Goal: Information Seeking & Learning: Learn about a topic

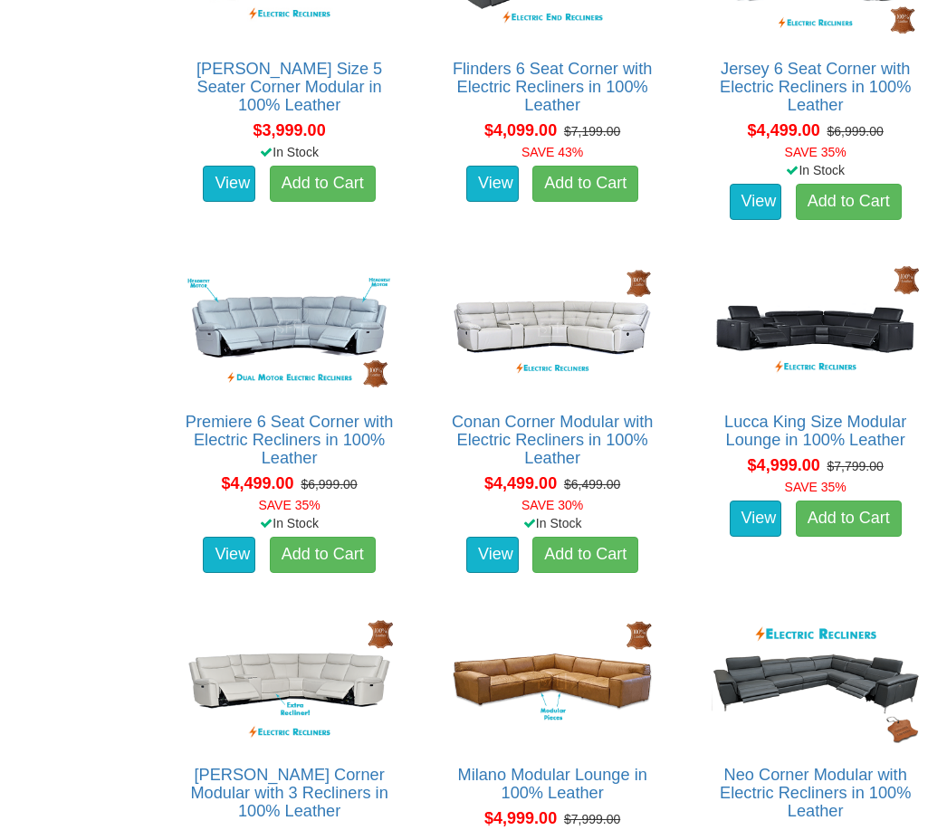
scroll to position [3954, 0]
click at [844, 348] on img at bounding box center [815, 328] width 216 height 133
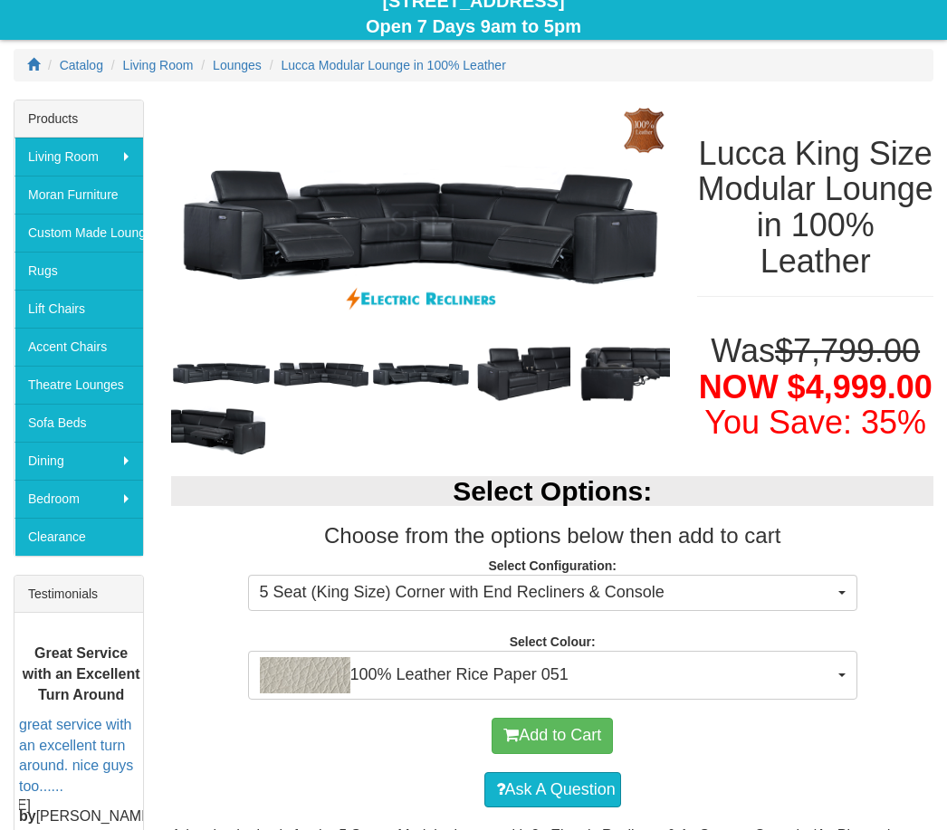
scroll to position [208, 0]
click at [324, 410] on div at bounding box center [420, 430] width 499 height 52
click at [332, 378] on img at bounding box center [322, 373] width 100 height 50
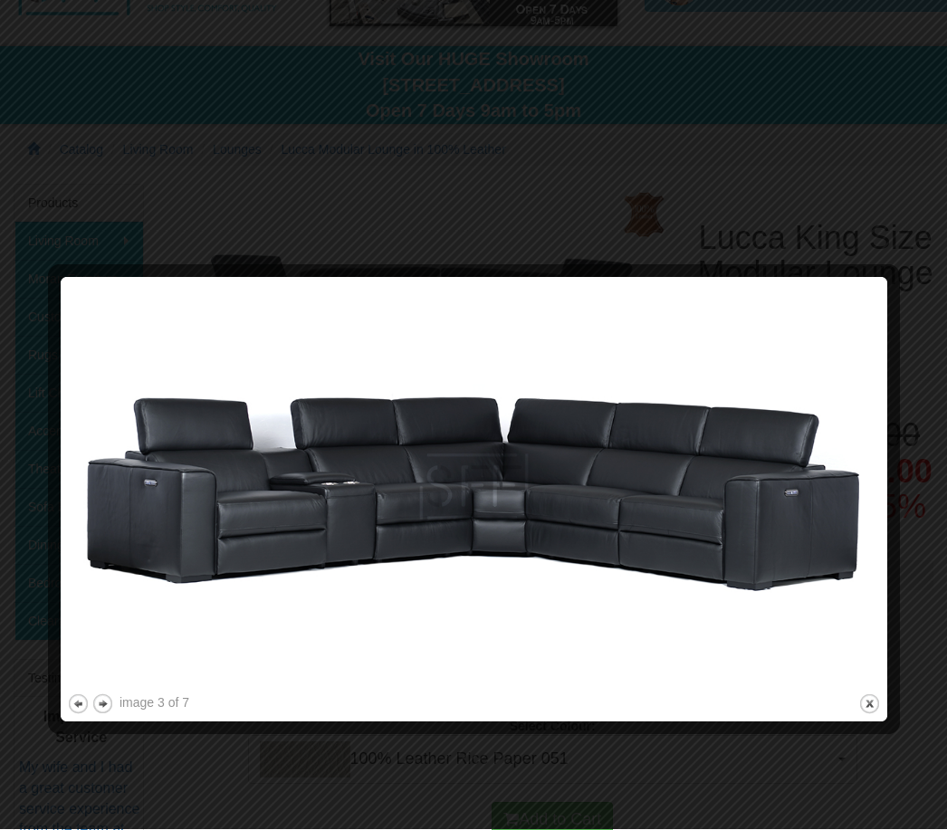
scroll to position [0, 0]
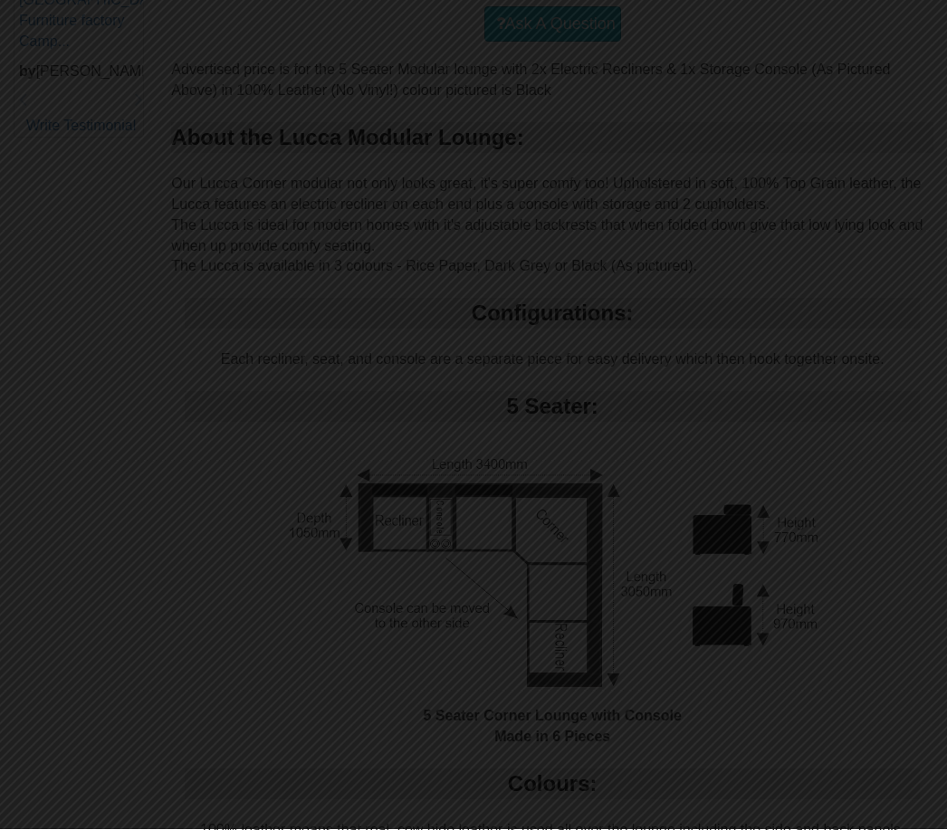
click at [878, 531] on div at bounding box center [473, 415] width 947 height 830
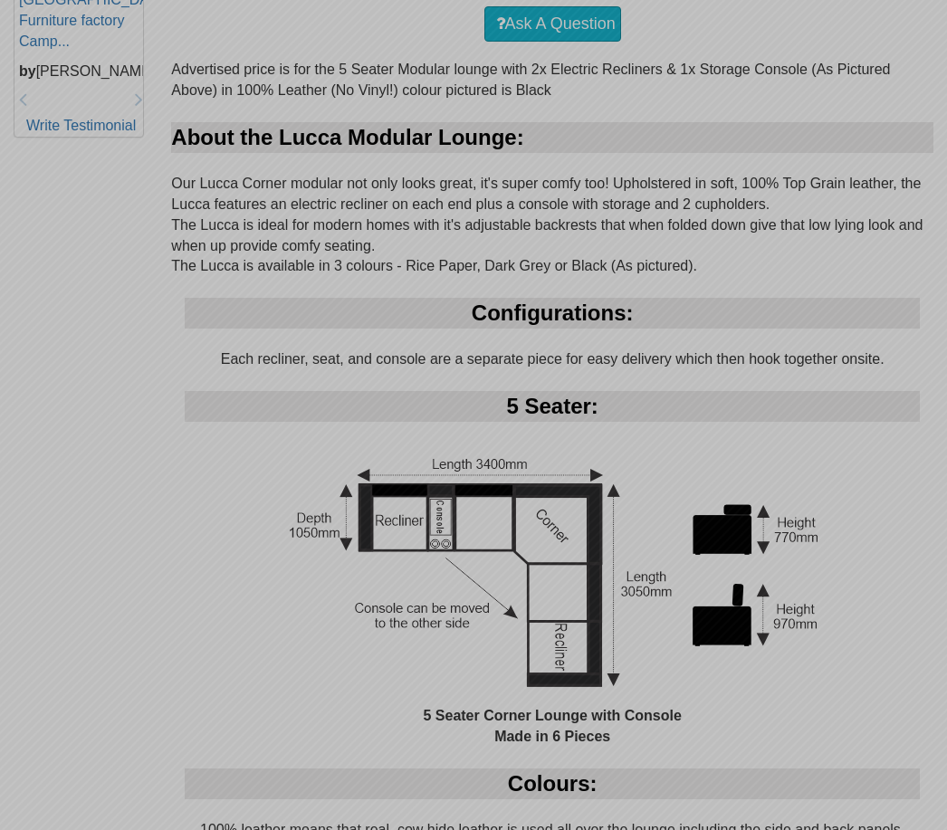
scroll to position [138, 0]
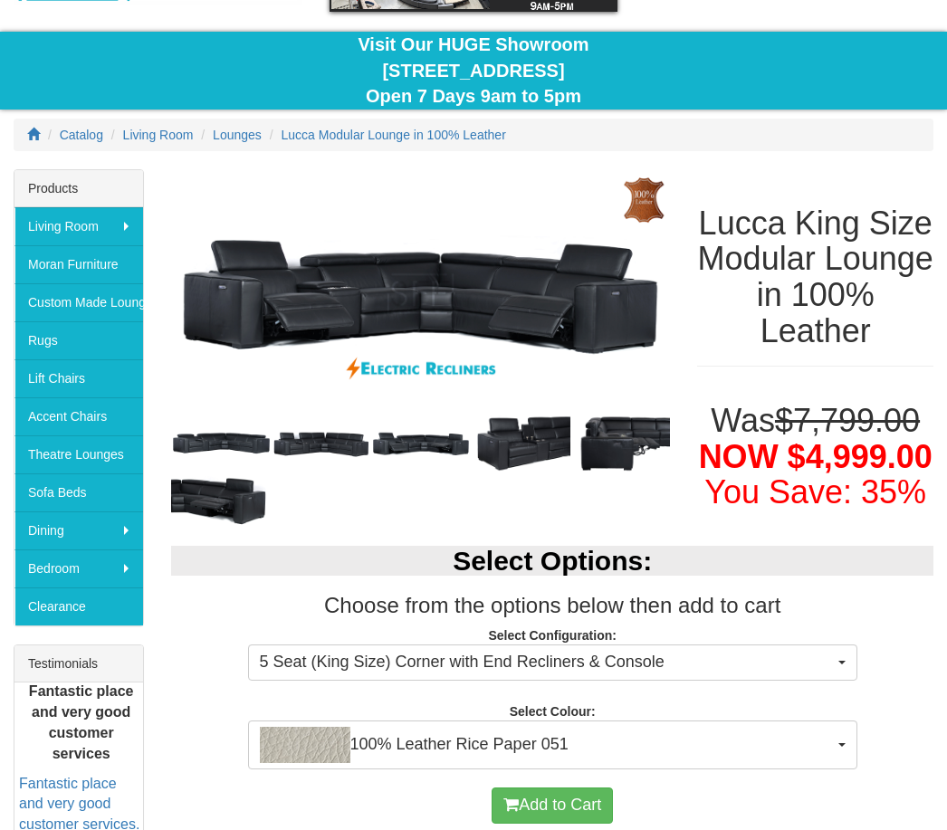
click at [505, 454] on img at bounding box center [521, 443] width 100 height 61
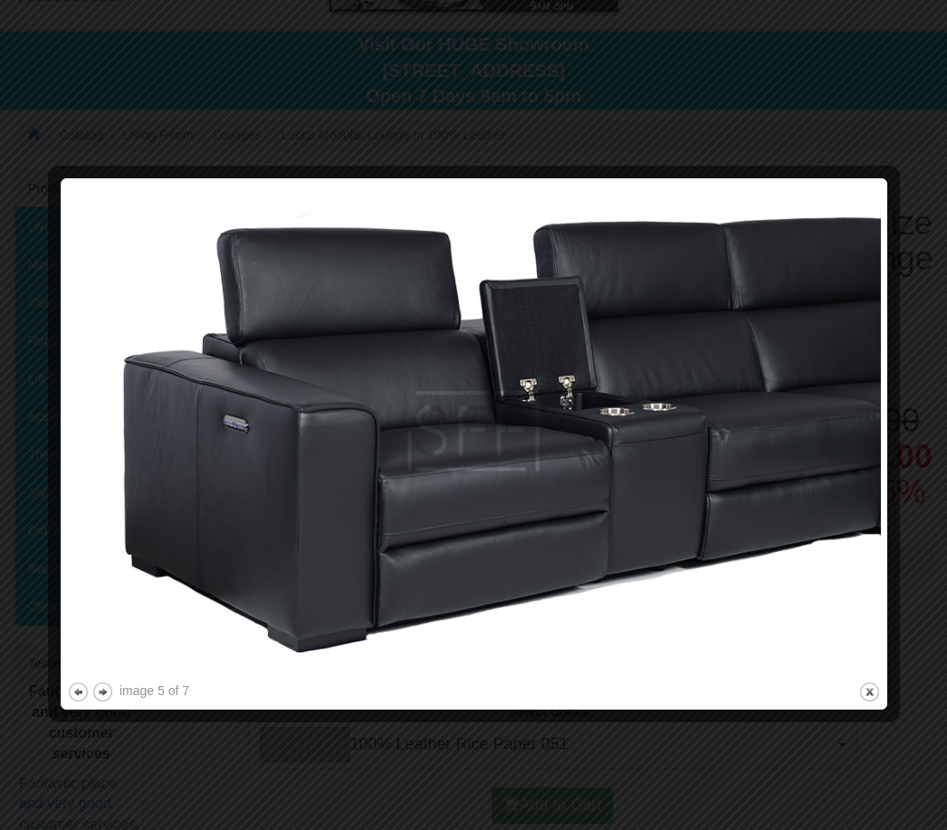
click at [900, 126] on div at bounding box center [473, 415] width 947 height 830
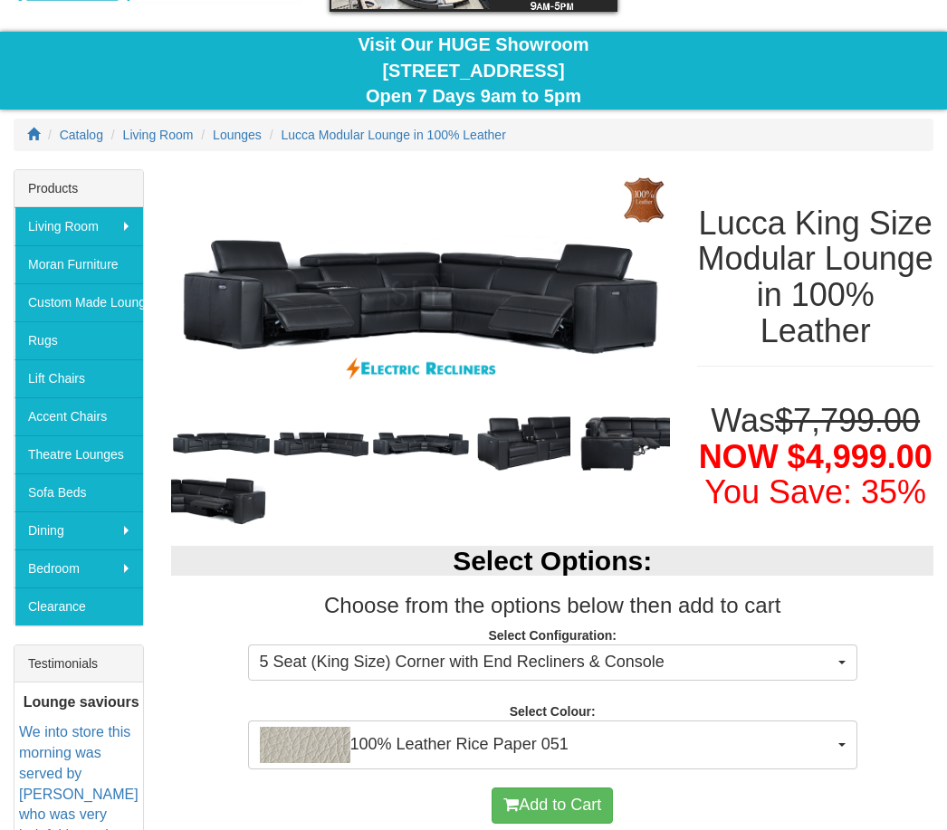
click at [634, 458] on img at bounding box center [620, 444] width 100 height 60
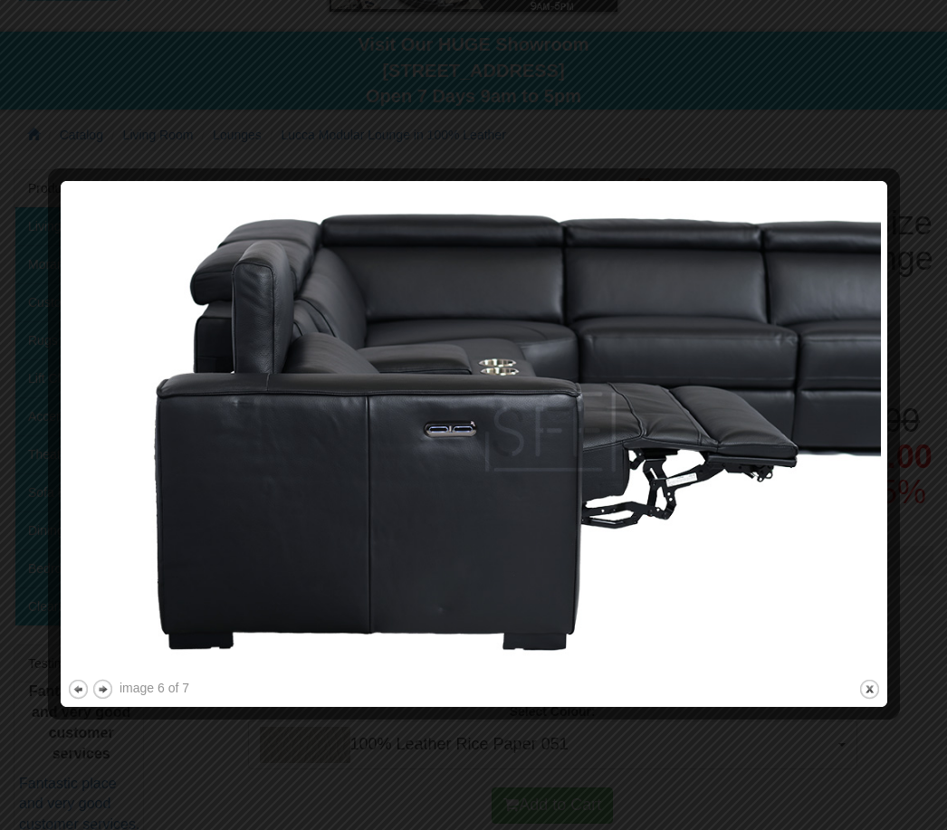
click at [97, 122] on div at bounding box center [473, 415] width 947 height 830
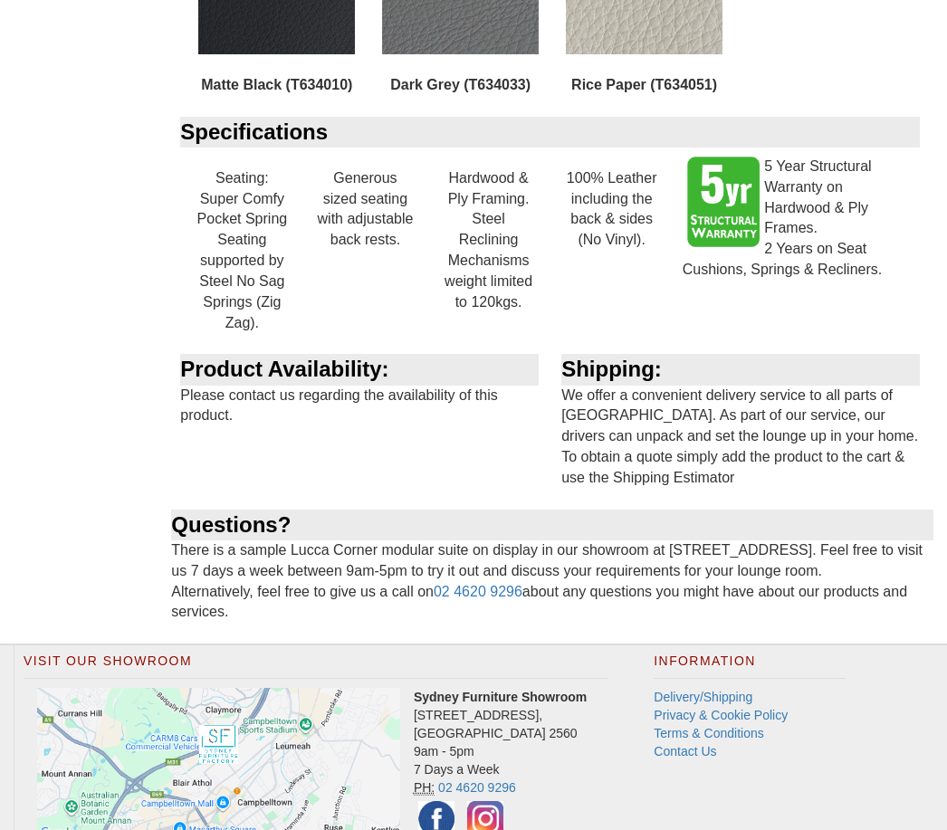
scroll to position [1981, 0]
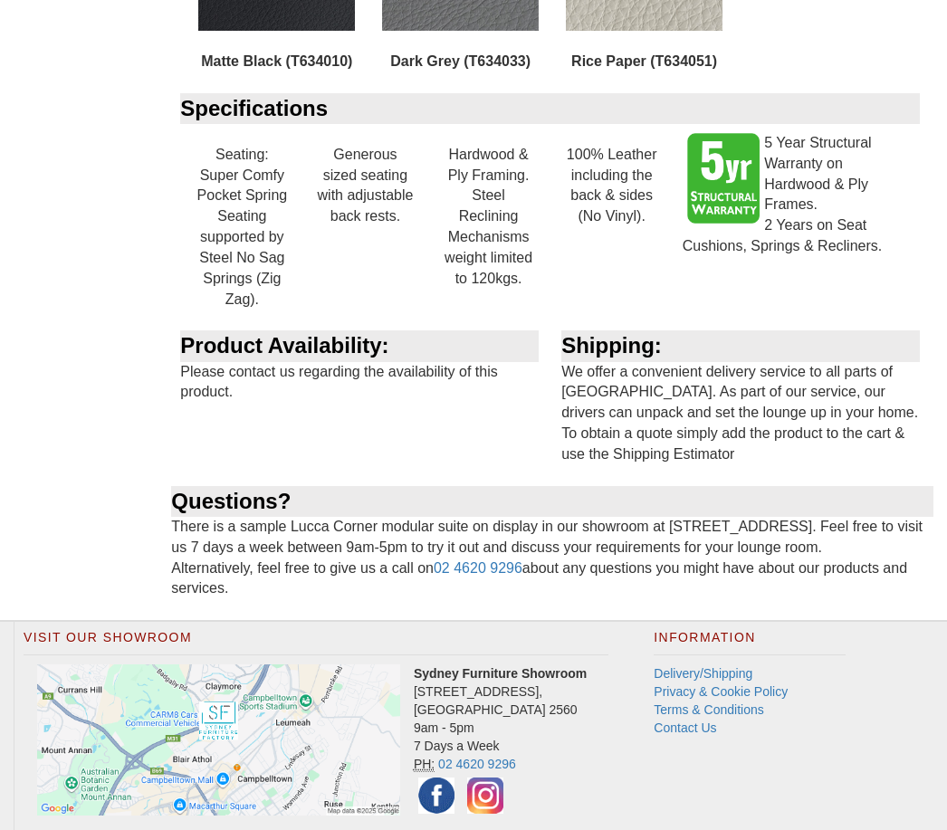
click at [31, 748] on div at bounding box center [219, 739] width 390 height 151
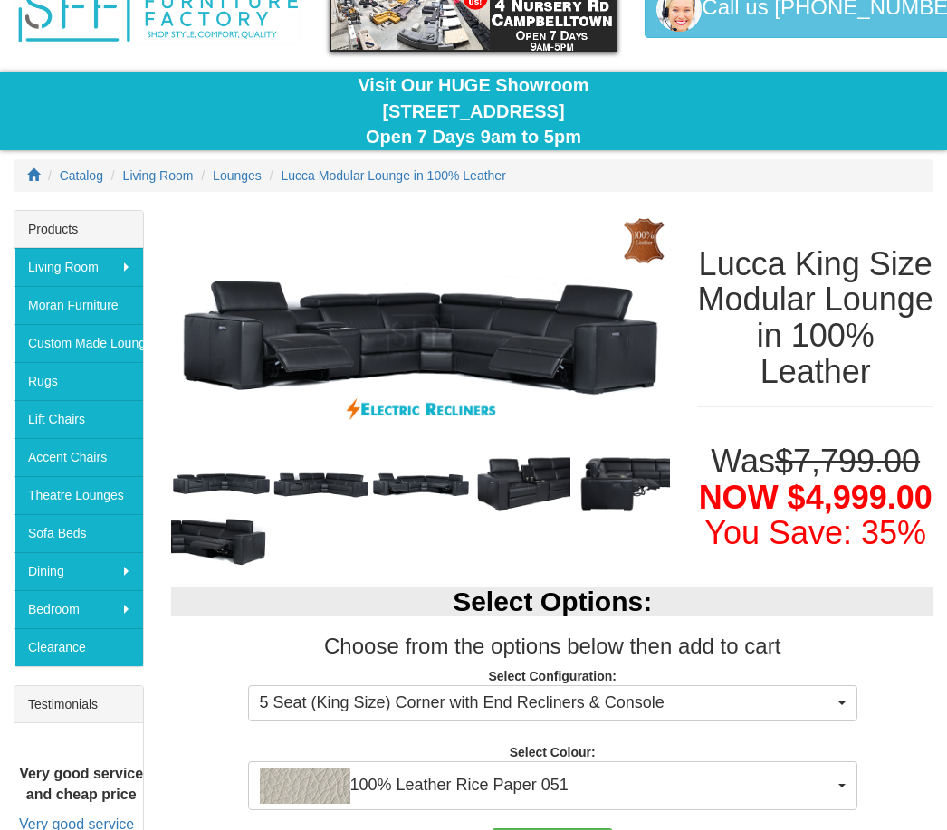
scroll to position [0, 0]
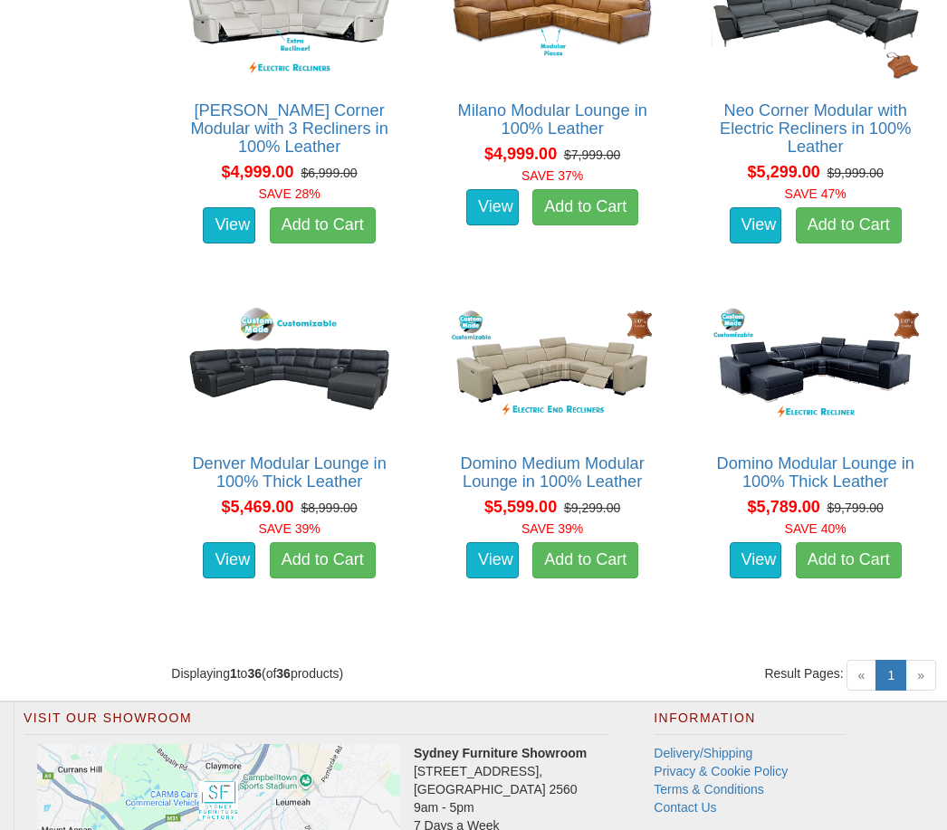
scroll to position [4619, 0]
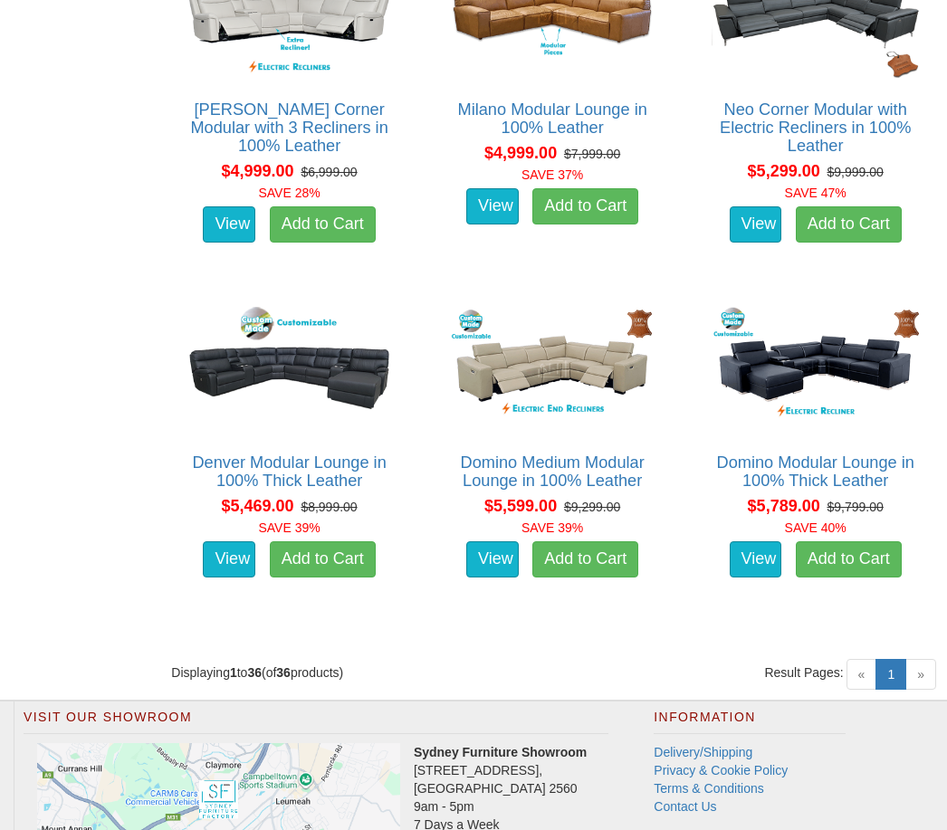
click at [905, 660] on link "1 (current)" at bounding box center [890, 674] width 31 height 31
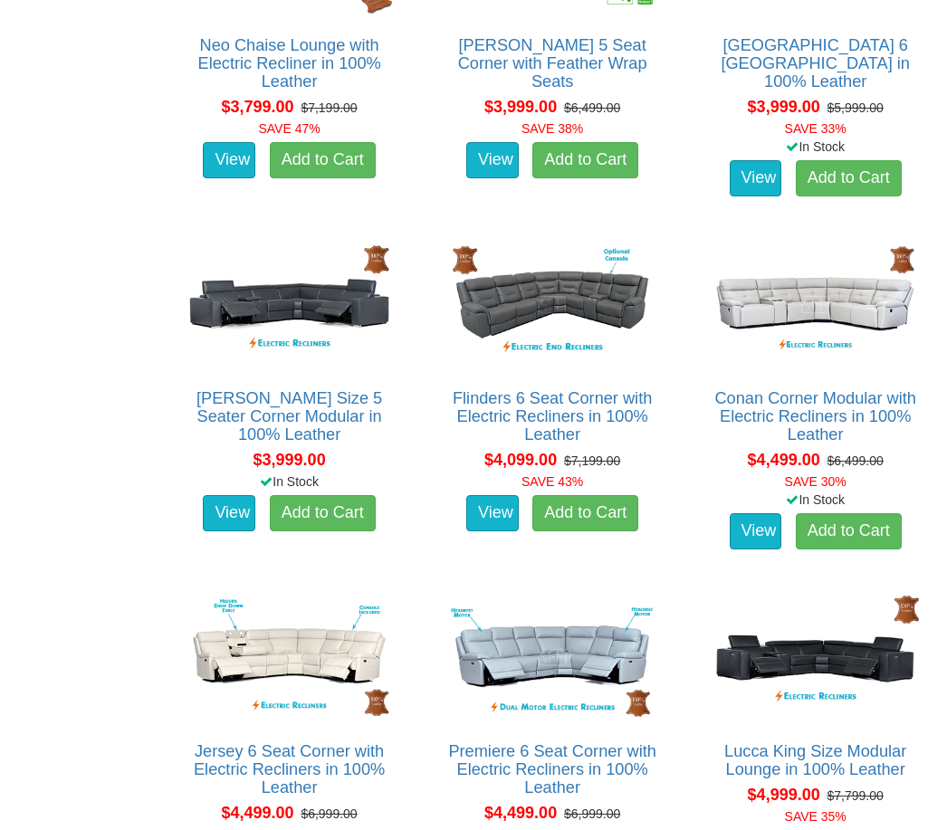
scroll to position [3633, 0]
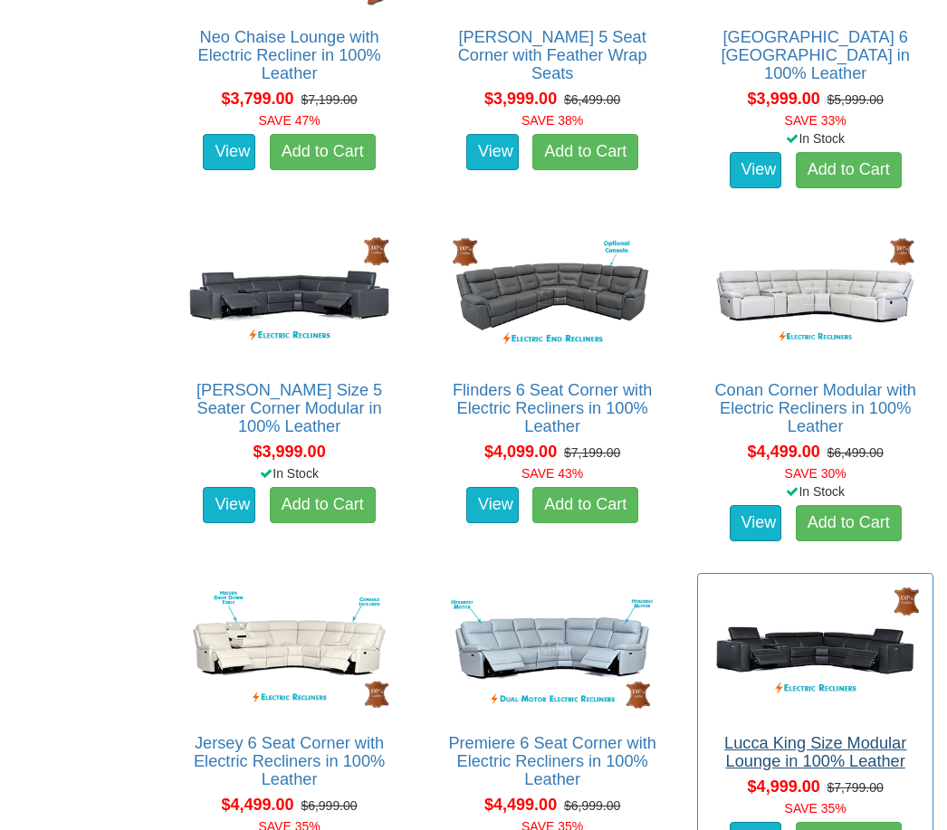
click at [793, 762] on link "Lucca King Size Modular Lounge in 100% Leather" at bounding box center [815, 752] width 182 height 36
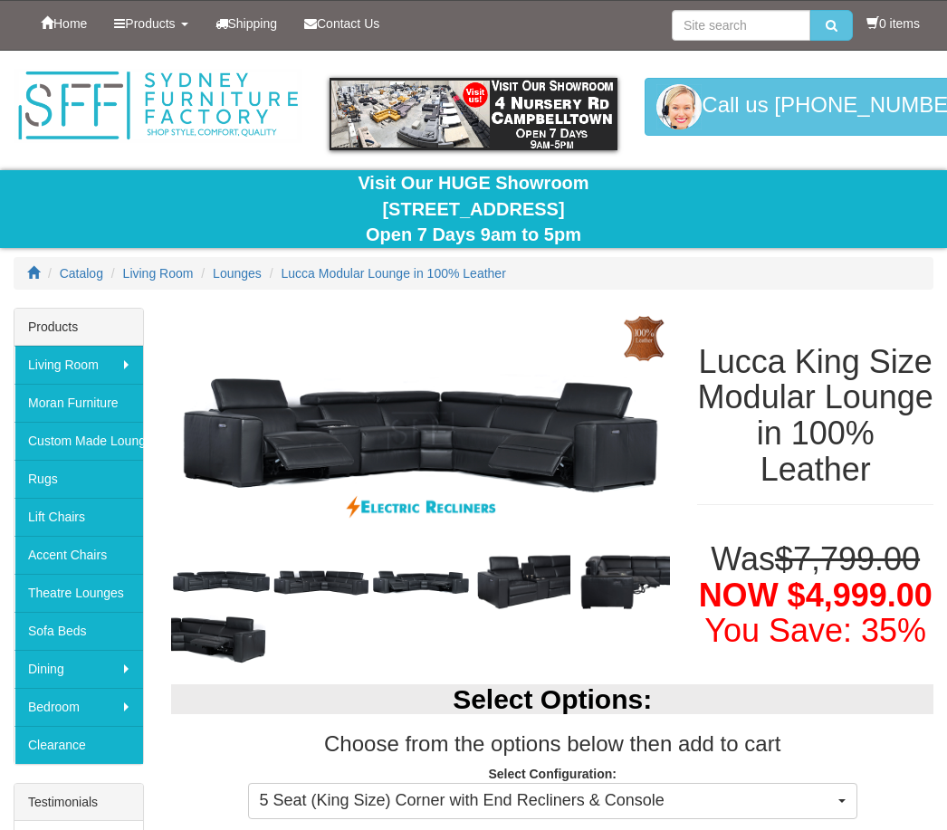
click at [310, 601] on img at bounding box center [322, 582] width 100 height 50
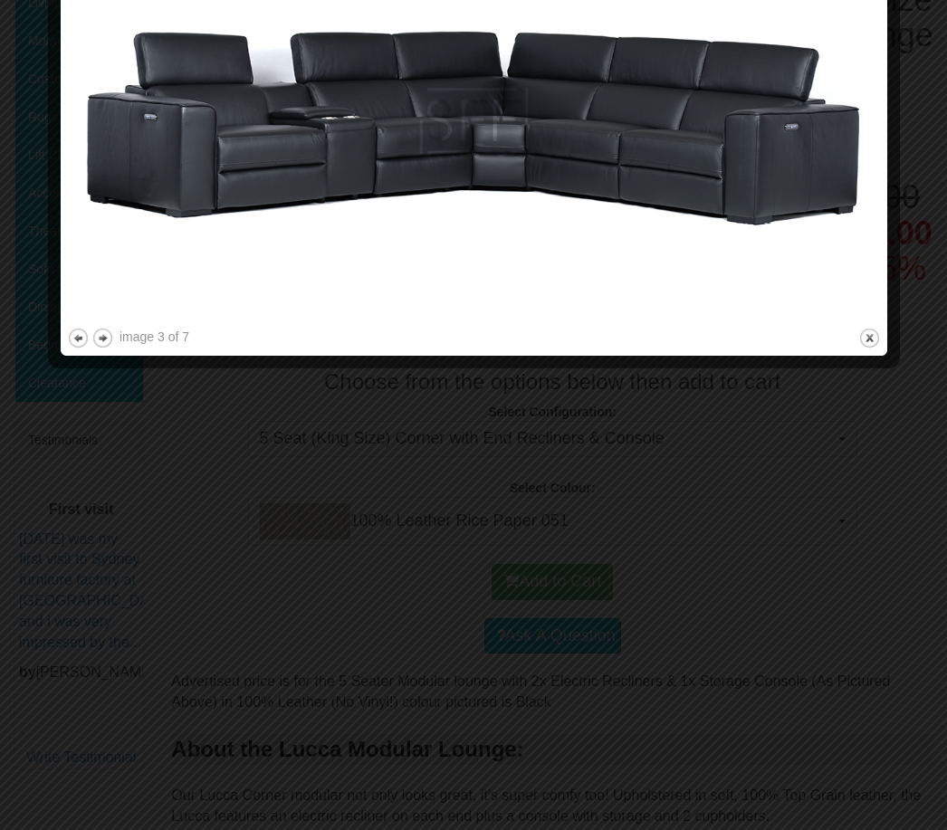
scroll to position [390, 0]
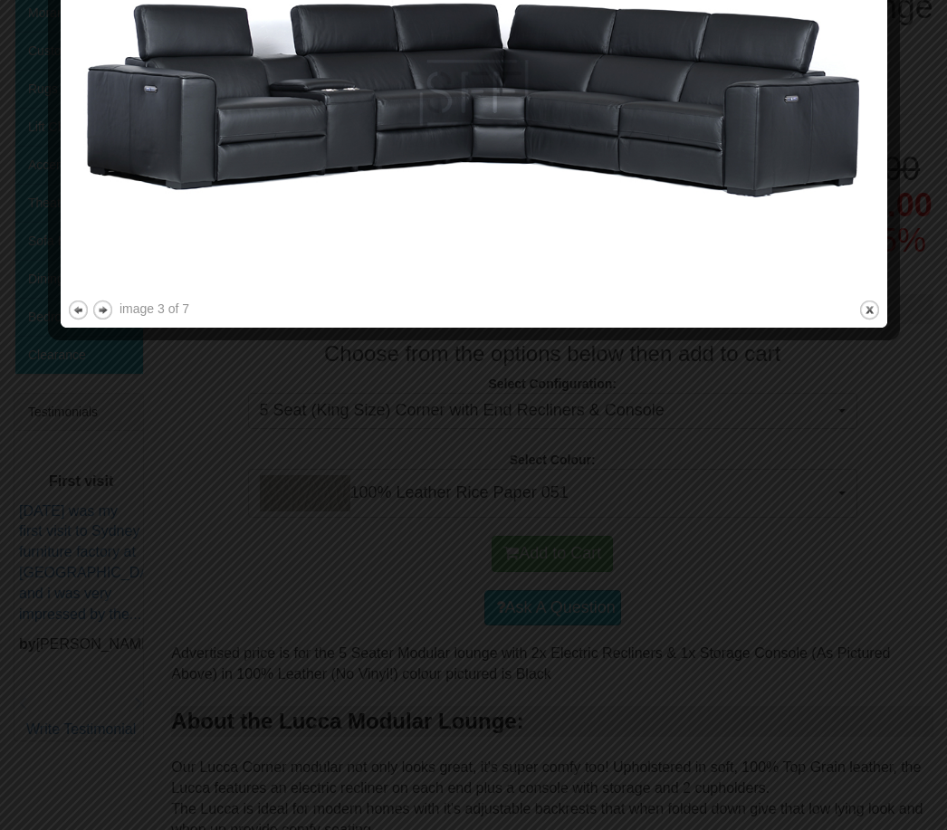
click at [164, 409] on div at bounding box center [473, 415] width 947 height 830
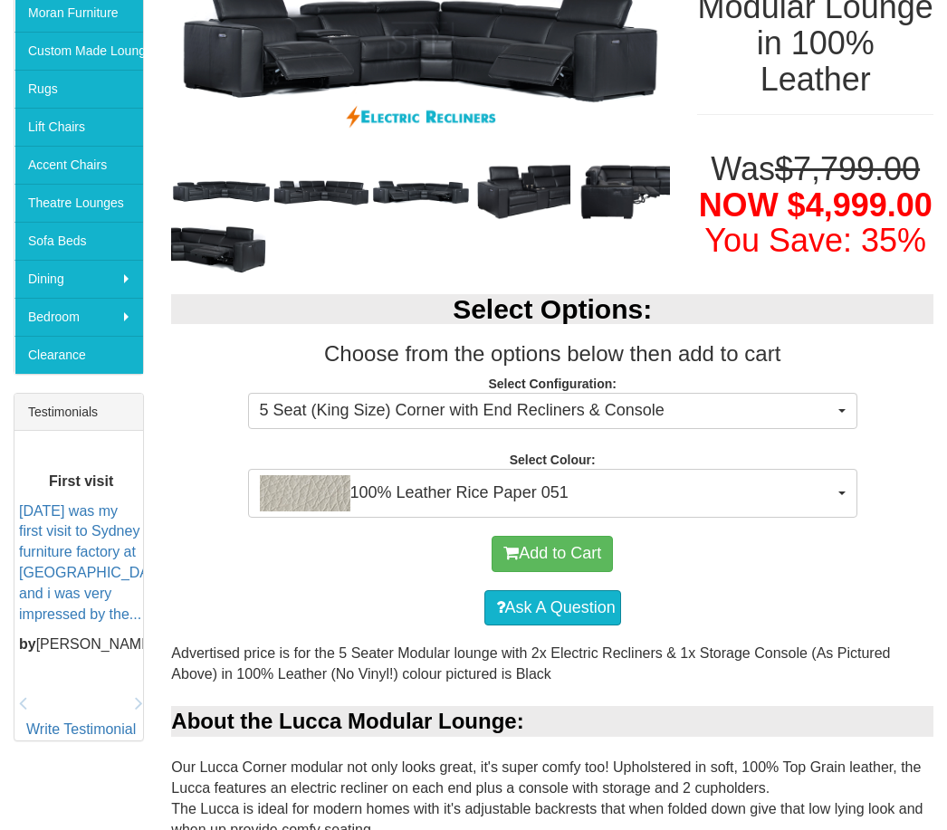
click at [424, 195] on img at bounding box center [421, 192] width 100 height 50
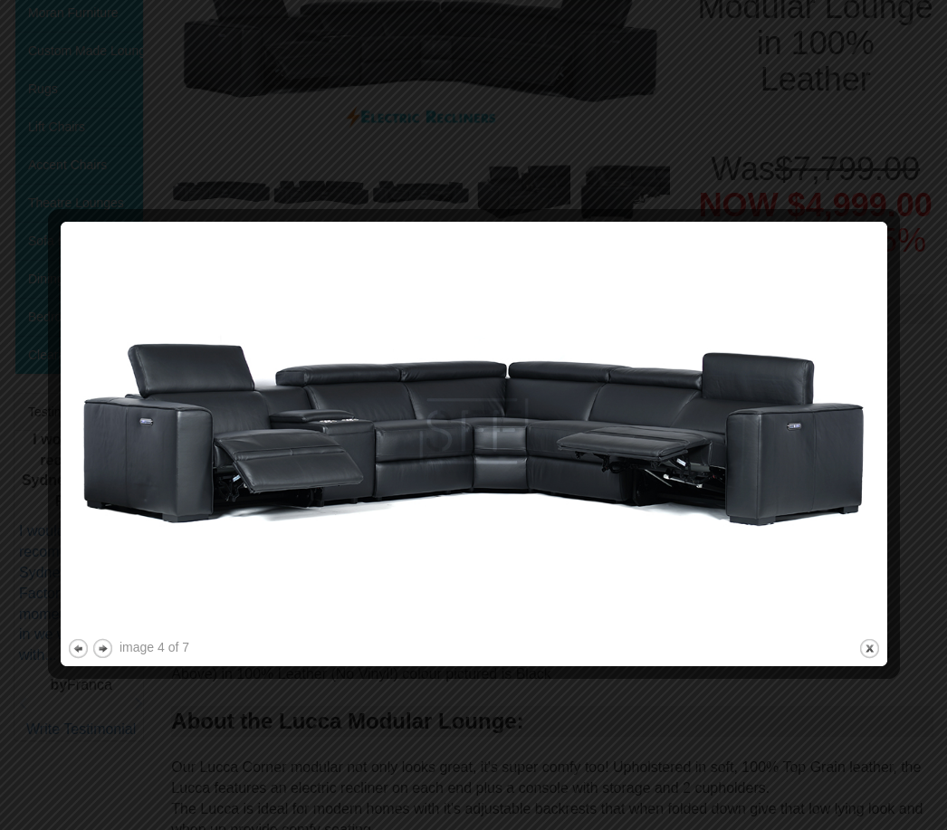
click at [105, 724] on div at bounding box center [473, 415] width 947 height 830
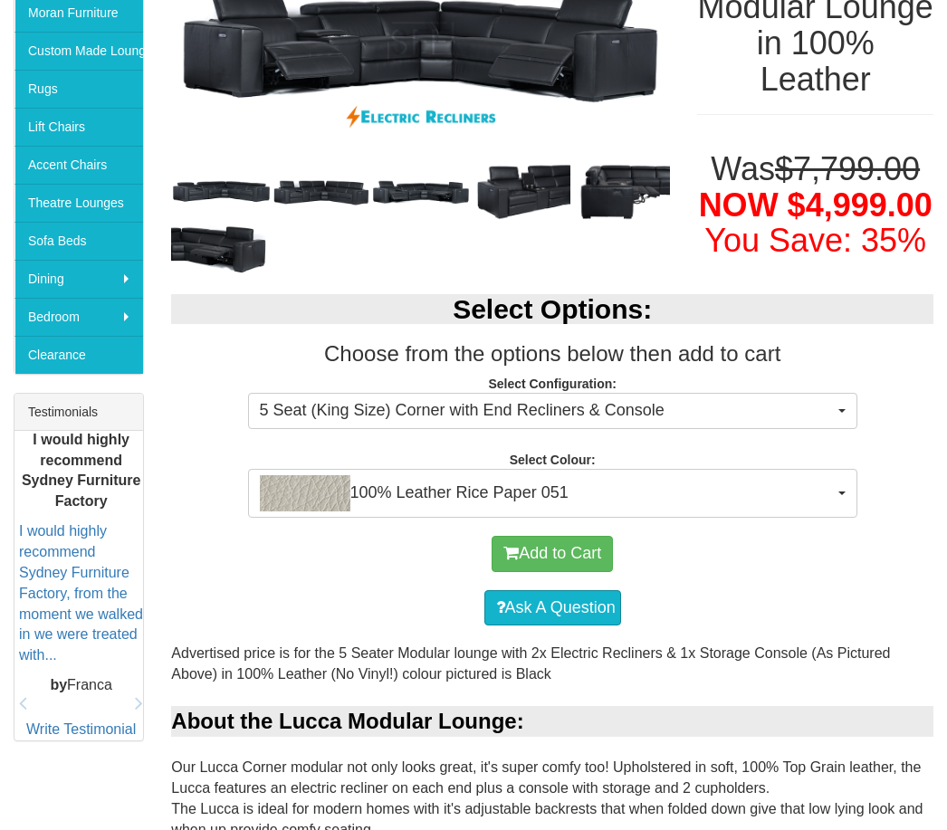
click at [520, 200] on img at bounding box center [521, 191] width 100 height 61
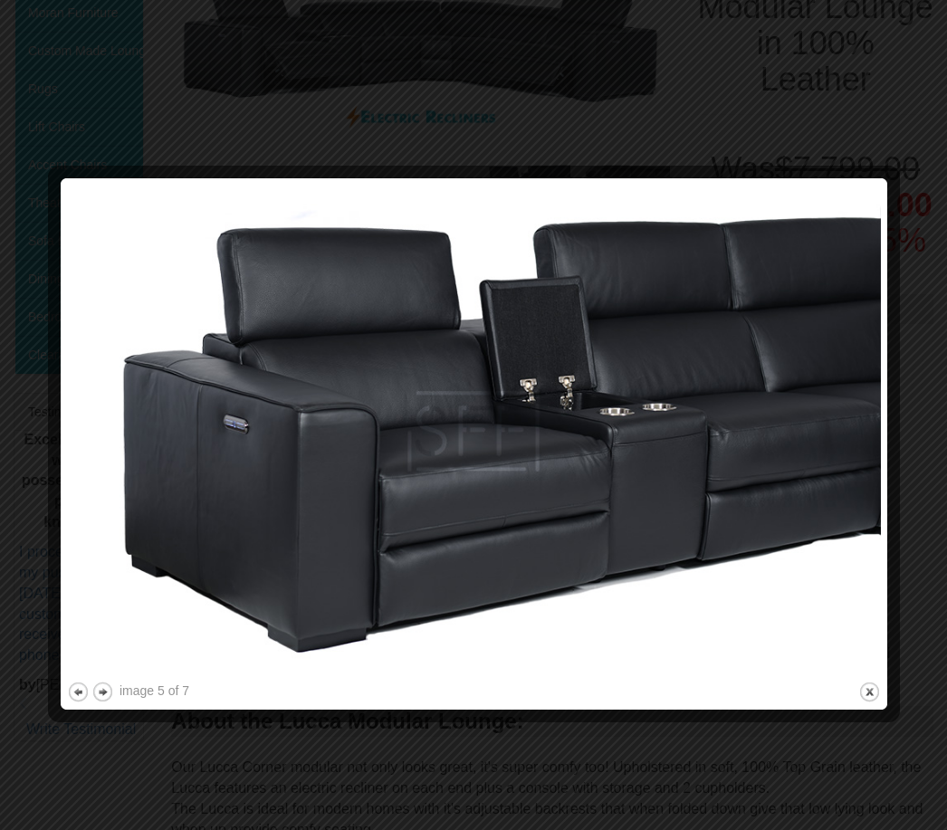
click at [163, 763] on div at bounding box center [473, 415] width 947 height 830
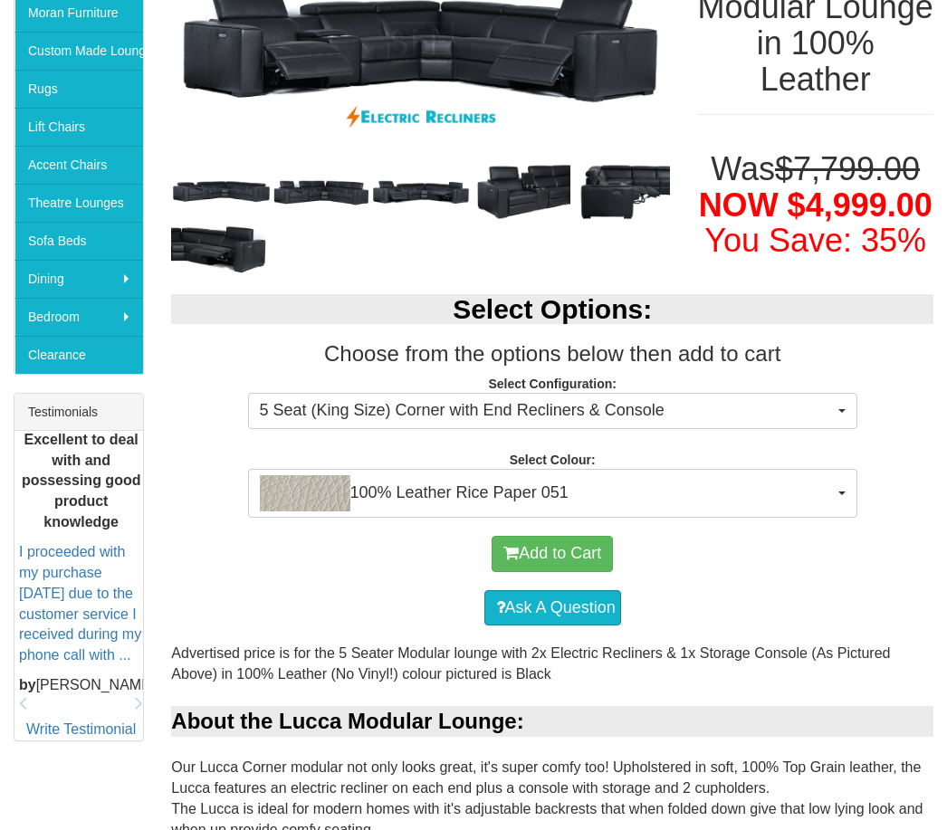
click at [624, 199] on img at bounding box center [620, 192] width 100 height 60
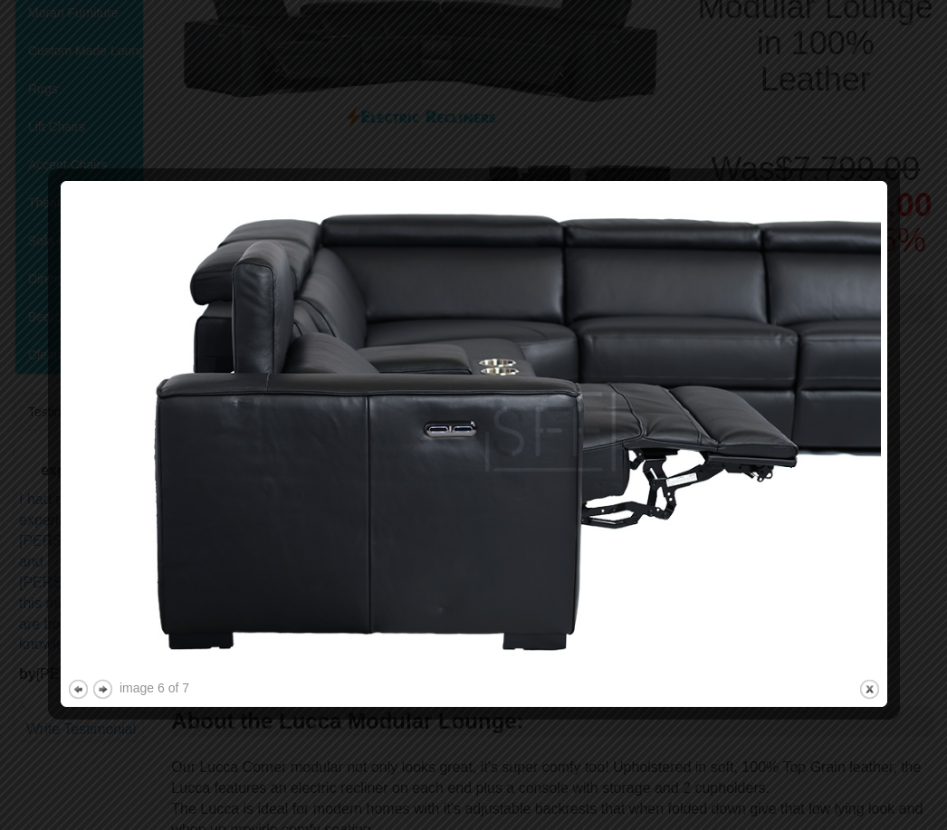
click at [58, 115] on div at bounding box center [473, 415] width 947 height 830
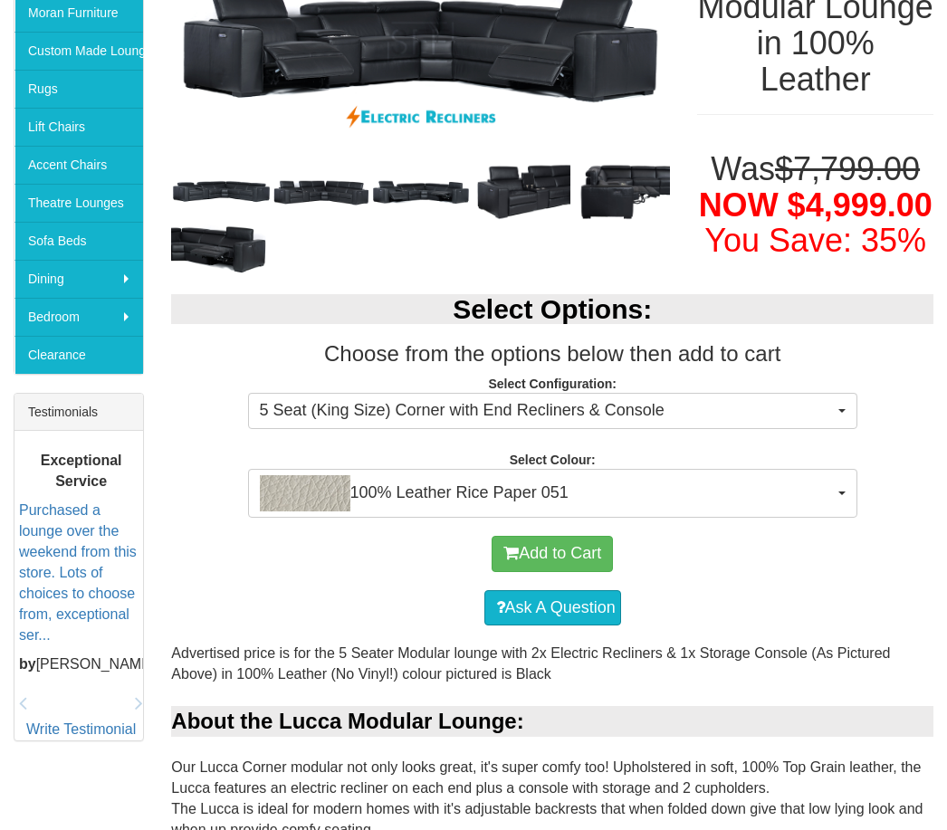
click at [214, 229] on img at bounding box center [221, 248] width 100 height 53
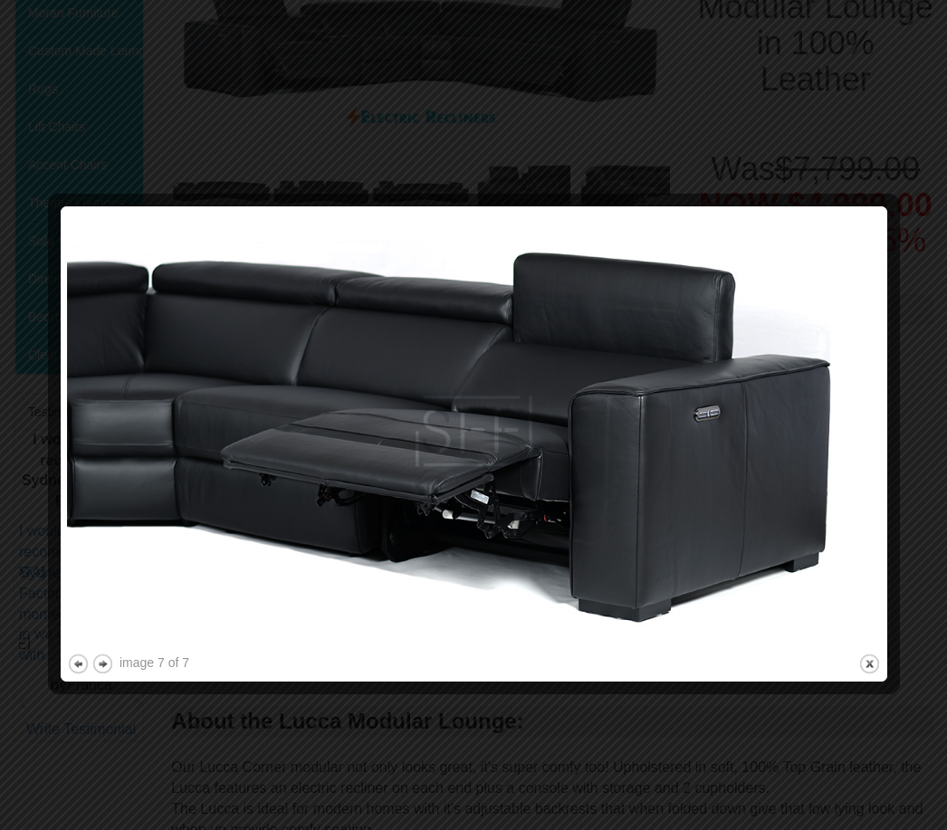
click at [71, 104] on div at bounding box center [473, 415] width 947 height 830
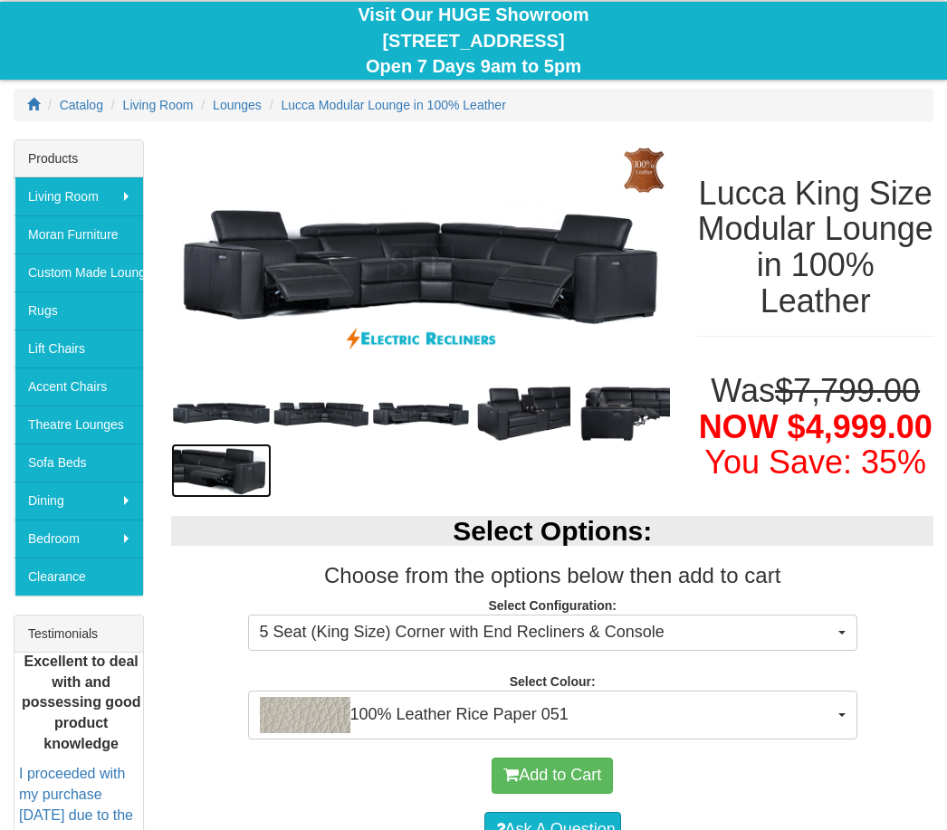
scroll to position [0, 0]
